Goal: Find specific page/section: Find specific page/section

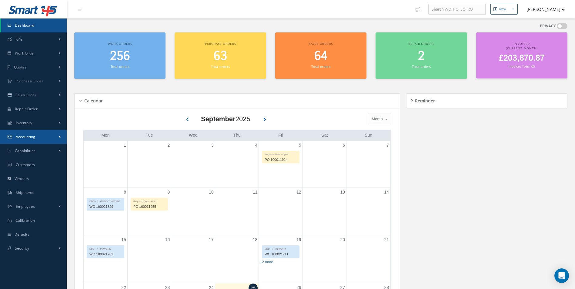
click at [38, 133] on link "Accounting" at bounding box center [33, 137] width 67 height 14
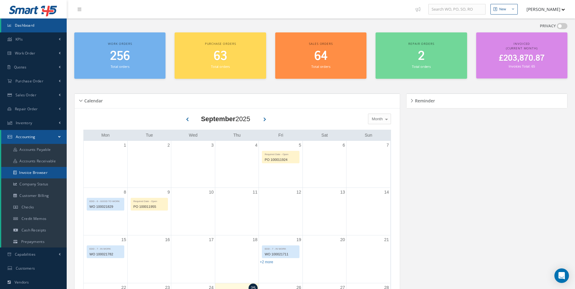
click at [34, 170] on link "Invoice Browser" at bounding box center [33, 173] width 65 height 12
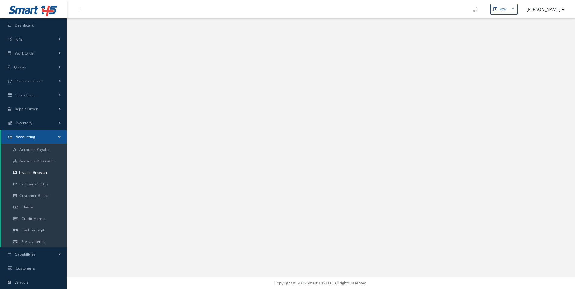
select select "25"
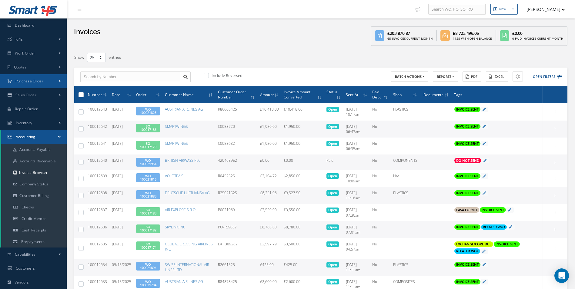
click at [52, 84] on link "Purchase Order" at bounding box center [33, 81] width 67 height 14
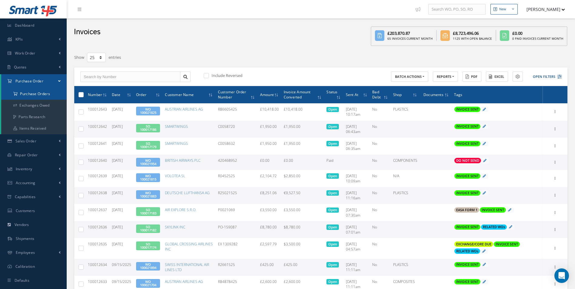
click at [46, 95] on a=1&status_id=2&status_id=3&status_id=5&collapsedFilters"] "Purchase Orders" at bounding box center [33, 94] width 65 height 12
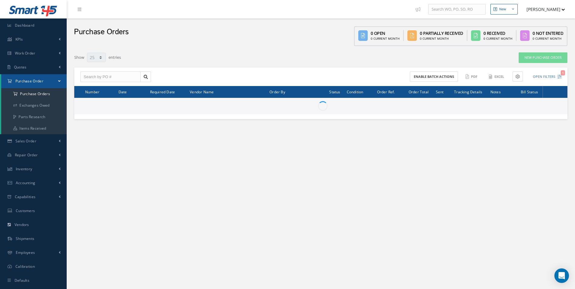
select select "25"
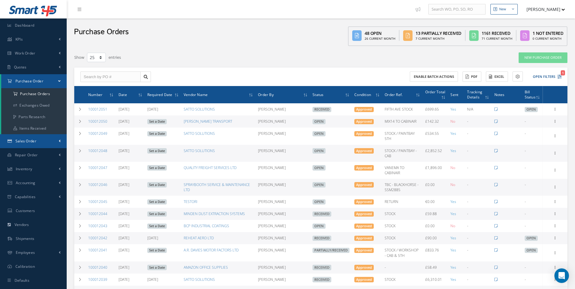
click at [38, 138] on link "Sales Order" at bounding box center [33, 141] width 67 height 14
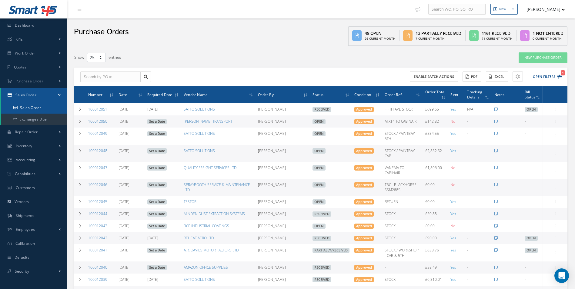
click at [39, 109] on link "Sales Order" at bounding box center [33, 108] width 65 height 12
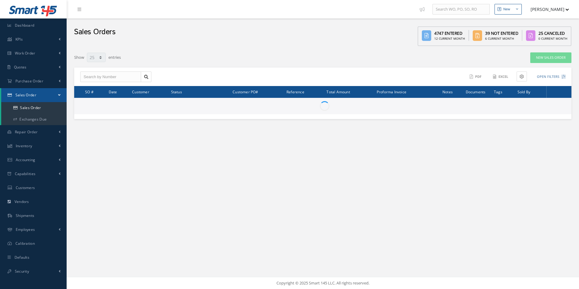
select select "25"
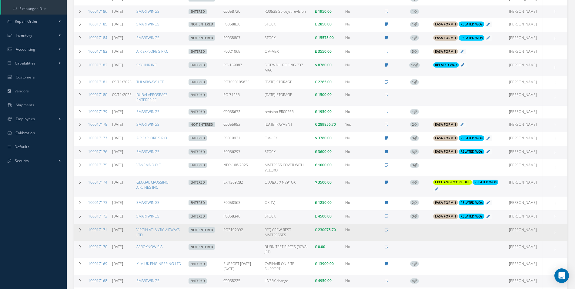
scroll to position [121, 0]
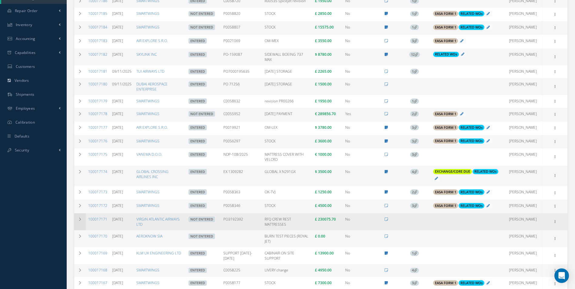
click at [82, 221] on icon at bounding box center [80, 220] width 4 height 4
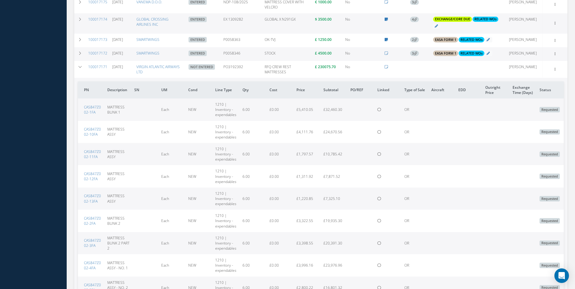
scroll to position [273, 0]
click at [82, 71] on td at bounding box center [80, 70] width 12 height 17
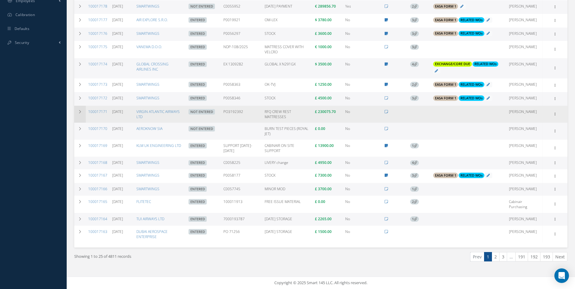
scroll to position [232, 0]
click at [97, 113] on link "100017171" at bounding box center [97, 111] width 19 height 5
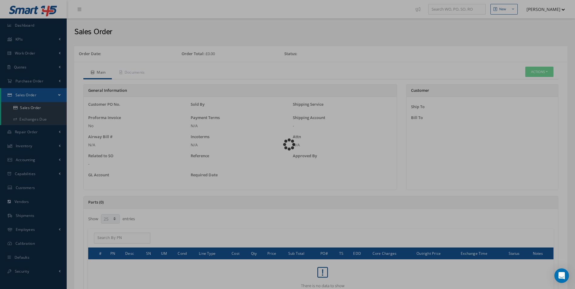
select select "25"
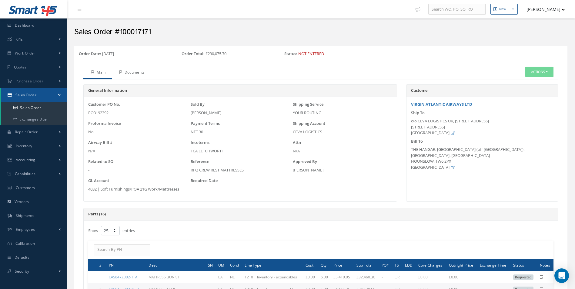
click at [135, 68] on link "Documents" at bounding box center [131, 73] width 39 height 13
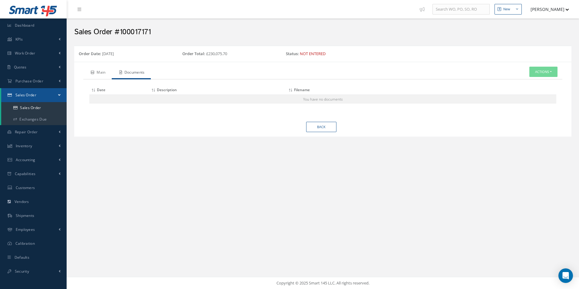
click at [105, 72] on link "Main" at bounding box center [97, 73] width 28 height 13
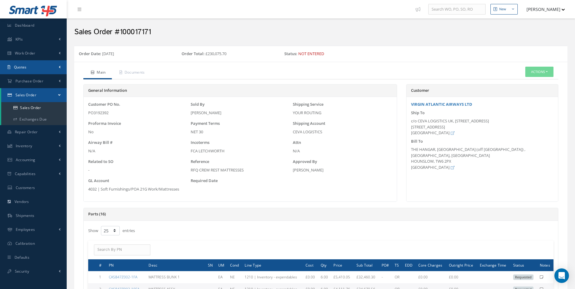
click at [40, 74] on link "Quotes" at bounding box center [33, 67] width 67 height 14
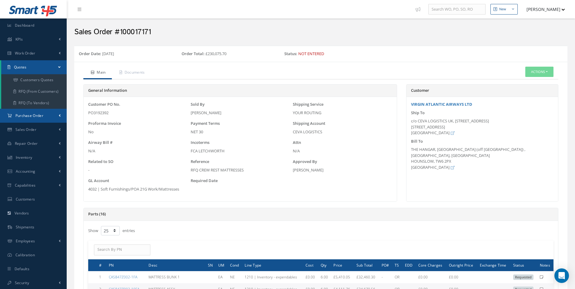
click at [32, 110] on link "Purchase Order" at bounding box center [33, 116] width 67 height 14
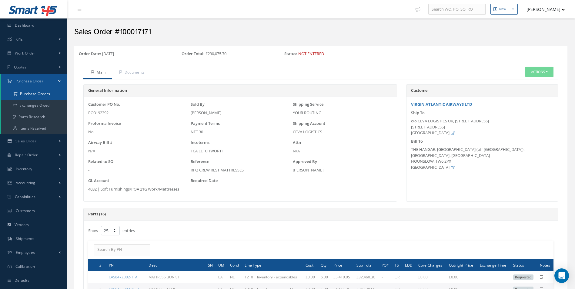
click at [38, 96] on a=1&status_id=2&status_id=3&status_id=5&collapsedFilters"] "Purchase Orders" at bounding box center [33, 94] width 65 height 12
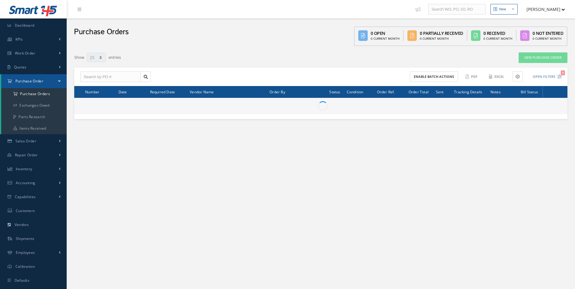
select select "25"
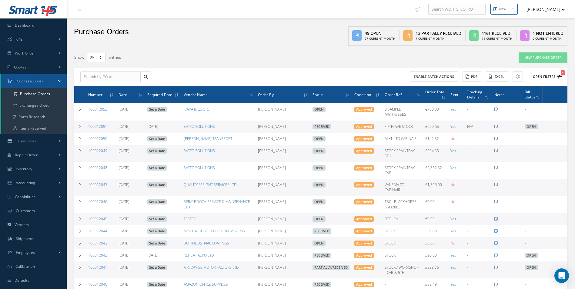
click at [544, 76] on button "Open Filters 1" at bounding box center [544, 77] width 34 height 10
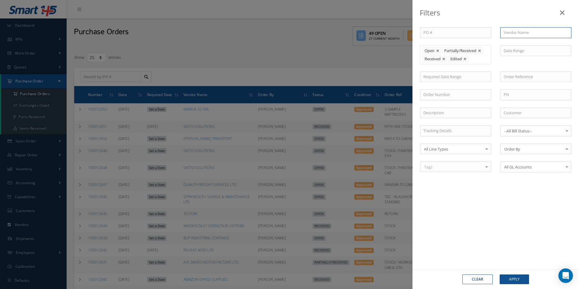
click at [518, 35] on input "text" at bounding box center [536, 32] width 71 height 11
click at [530, 42] on span "VANEMA STORITVE D.O.O." at bounding box center [527, 43] width 47 height 5
type input "VANEMA STORITVE D.O.O."
click at [522, 278] on button "Apply" at bounding box center [514, 280] width 29 height 10
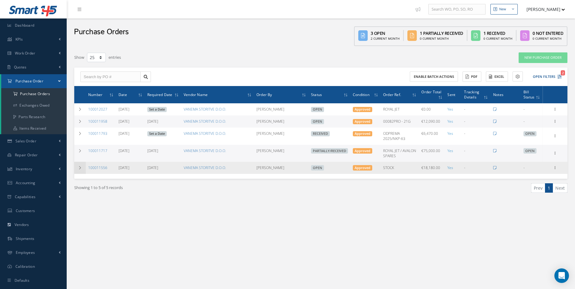
click at [79, 171] on td at bounding box center [80, 168] width 12 height 12
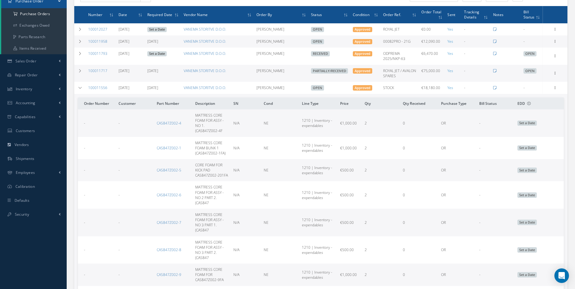
scroll to position [79, 0]
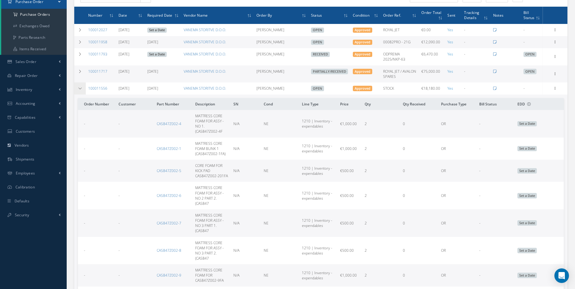
click at [80, 91] on td at bounding box center [80, 88] width 12 height 12
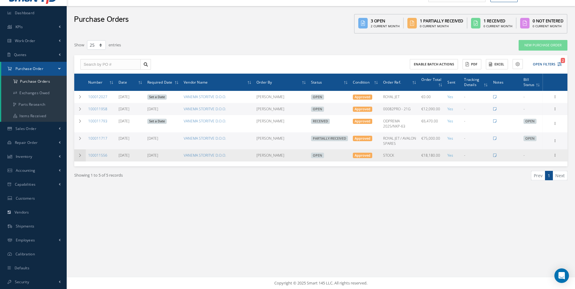
scroll to position [12, 0]
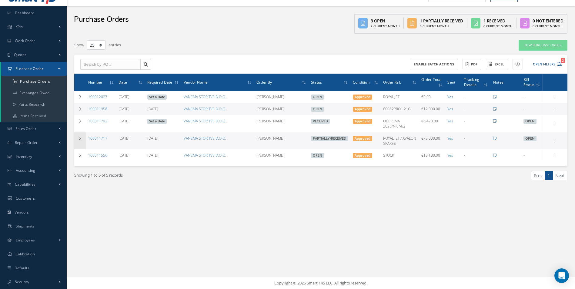
click at [81, 139] on icon at bounding box center [80, 139] width 4 height 4
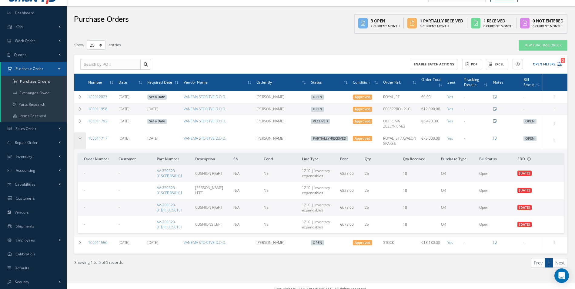
scroll to position [18, 0]
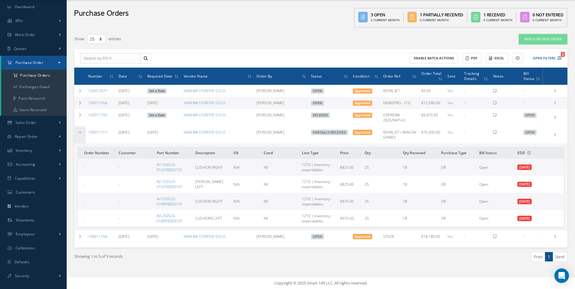
click at [84, 136] on td at bounding box center [80, 134] width 12 height 17
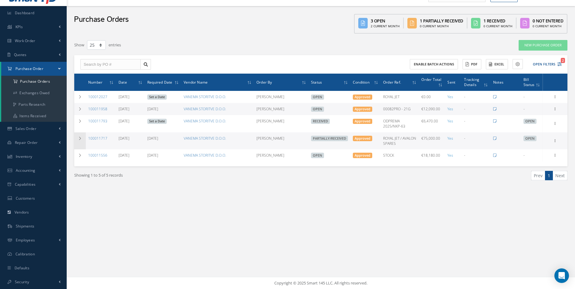
scroll to position [12, 0]
click at [81, 109] on icon at bounding box center [80, 109] width 4 height 4
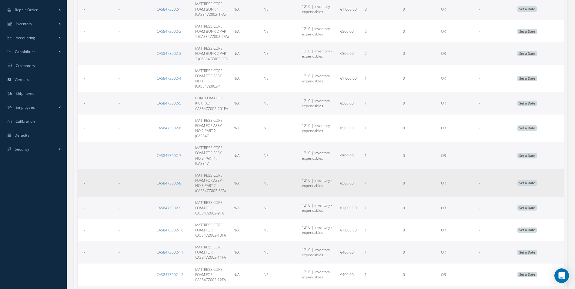
scroll to position [24, 0]
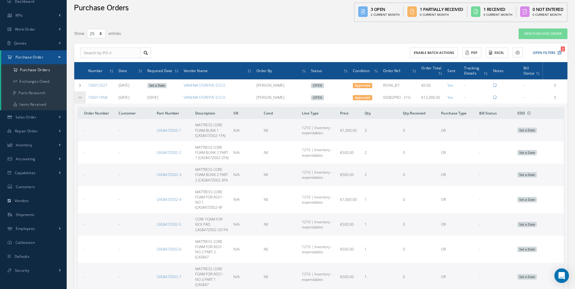
click at [82, 99] on icon at bounding box center [80, 98] width 4 height 4
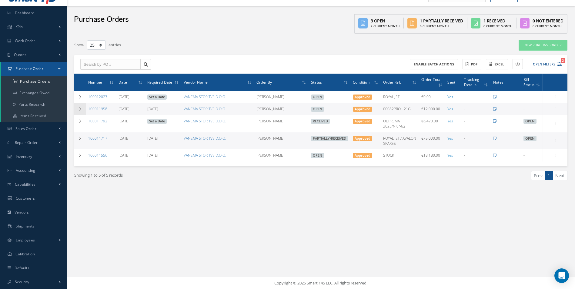
scroll to position [12, 0]
click at [80, 139] on icon at bounding box center [80, 139] width 4 height 4
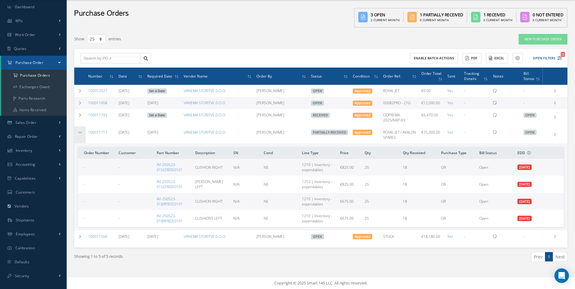
click at [83, 129] on td at bounding box center [80, 134] width 12 height 17
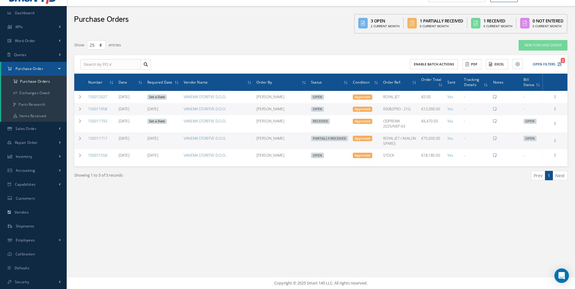
scroll to position [0, 0]
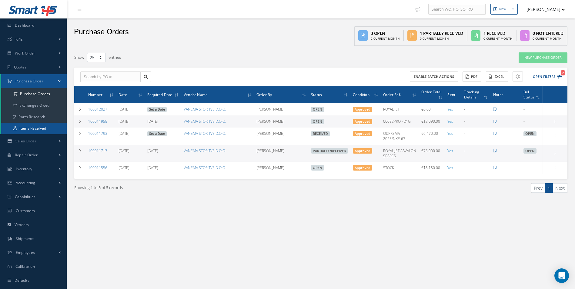
click at [30, 127] on link "Items Received" at bounding box center [33, 129] width 65 height 12
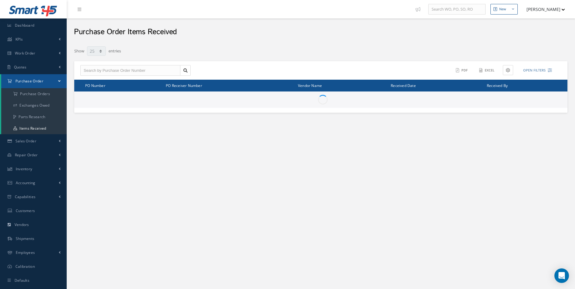
select select "25"
